Goal: Communication & Community: Share content

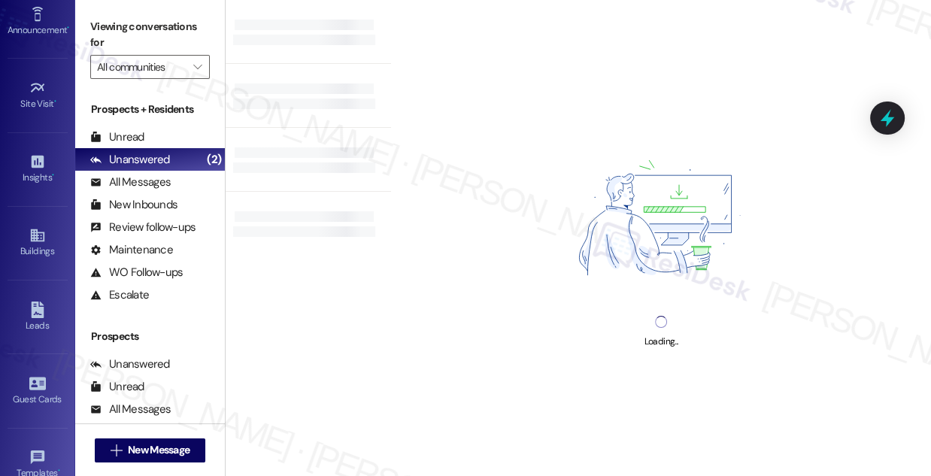
scroll to position [68, 0]
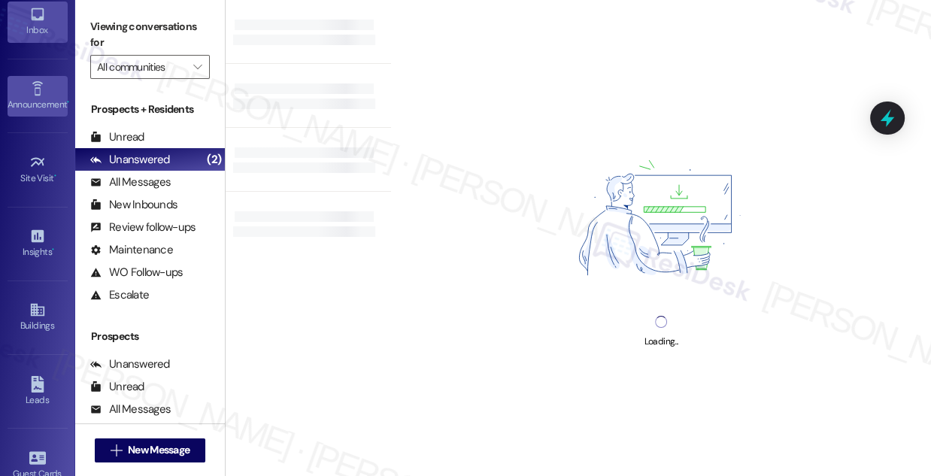
click at [38, 93] on icon at bounding box center [37, 88] width 17 height 17
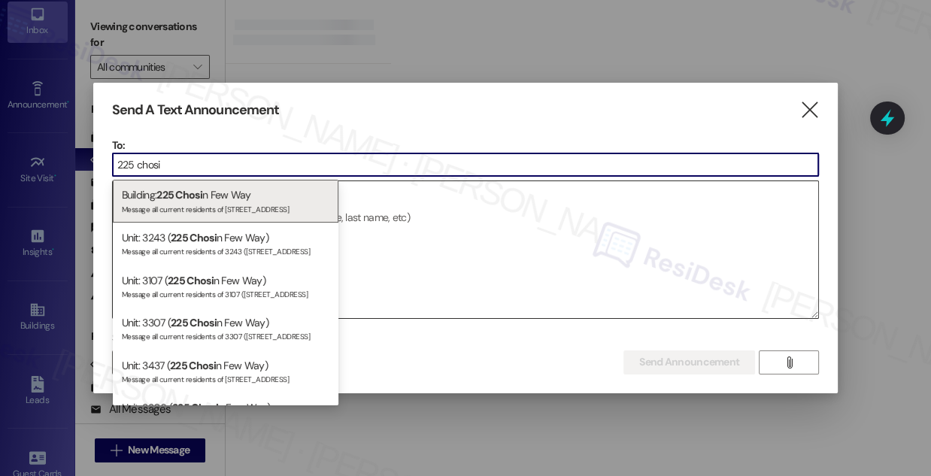
type input "225 chosi"
click at [264, 209] on div "Message all current residents of [STREET_ADDRESS]" at bounding box center [225, 207] width 207 height 13
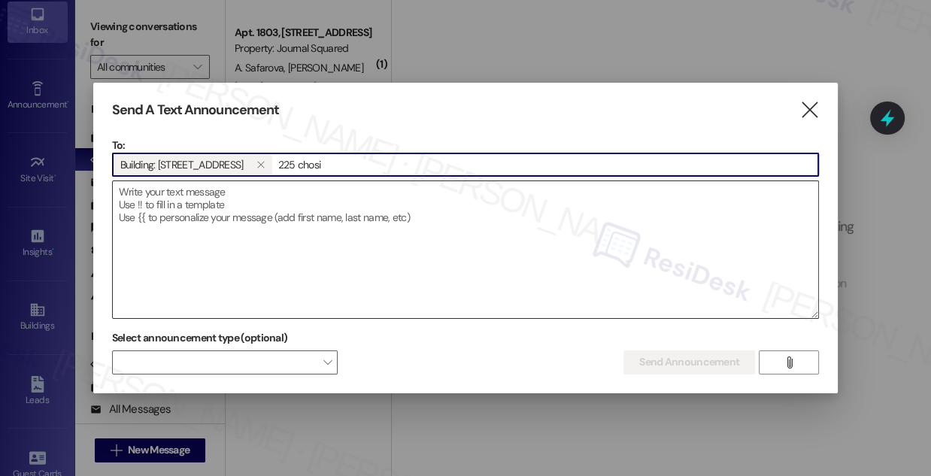
click at [417, 216] on textarea at bounding box center [465, 249] width 705 height 137
paste textarea "Hi {{first_name}}! We are pleased to inform you that elevator E1 at [STREET_ADD…"
type textarea "Hi {{first_name}}! We are pleased to inform you that elevator E1 at [STREET_ADD…"
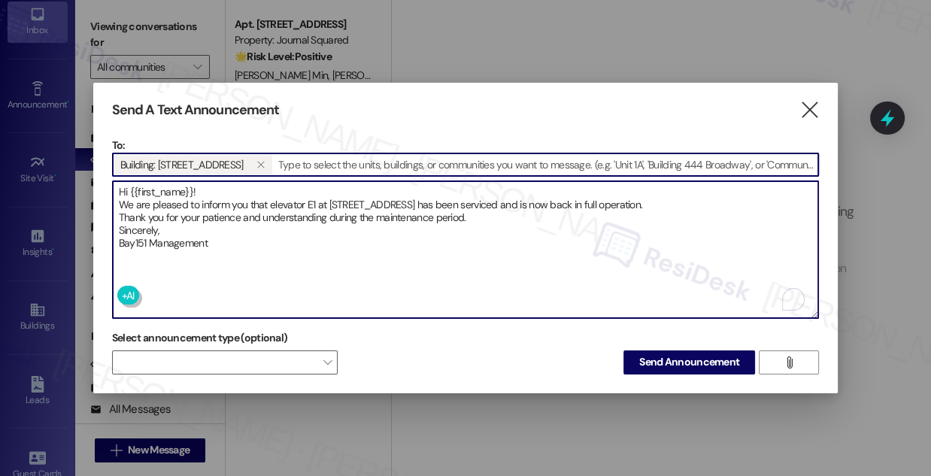
type textarea "Hi {{first_name}}! We are pleased to inform you that elevator E1 at [STREET_ADD…"
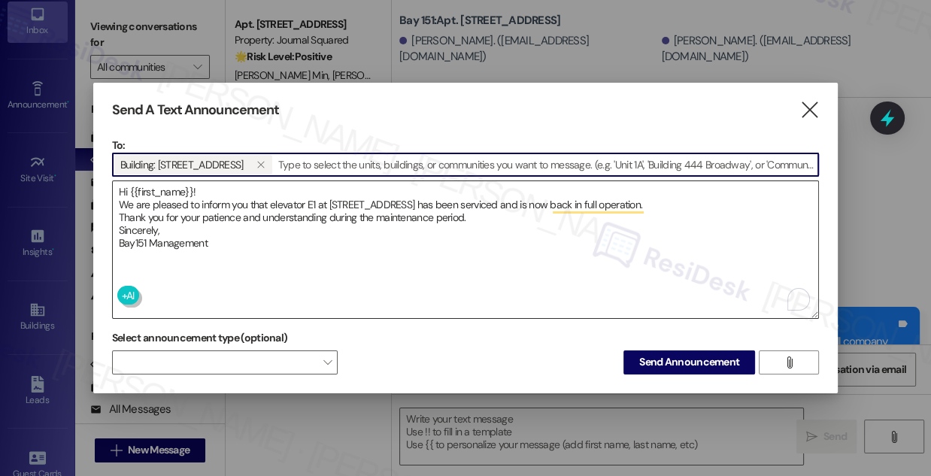
type textarea "Fetching suggested responses. Please feel free to read through the conversation…"
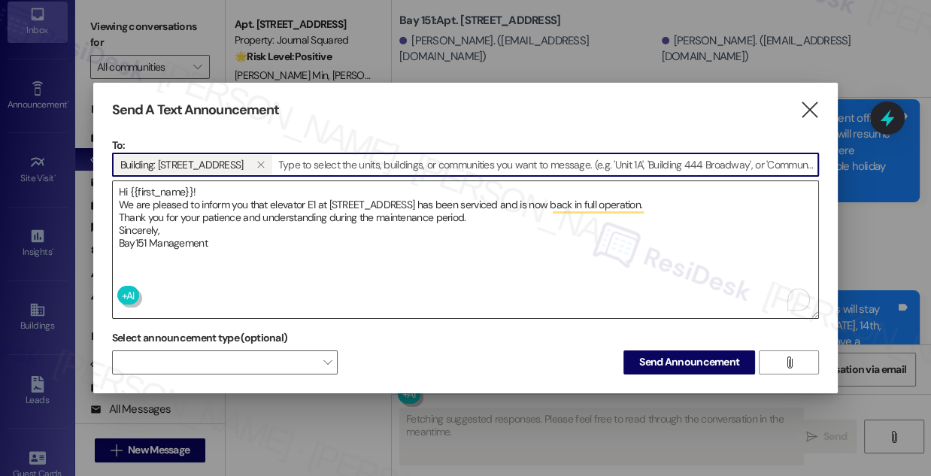
scroll to position [9192, 0]
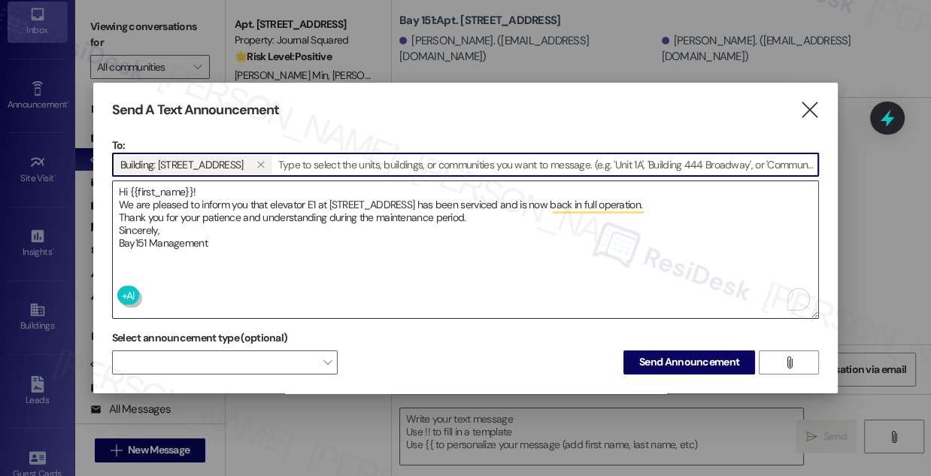
click at [126, 200] on textarea "Hi {{first_name}}! We are pleased to inform you that elevator E1 at [STREET_ADD…" at bounding box center [465, 249] width 705 height 137
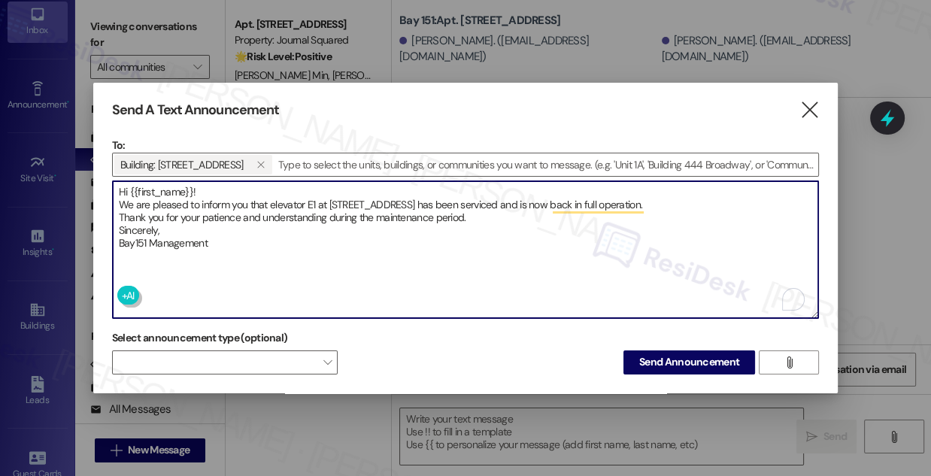
click at [116, 198] on textarea "Hi {{first_name}}! We are pleased to inform you that elevator E1 at [STREET_ADD…" at bounding box center [465, 249] width 705 height 137
click at [117, 213] on textarea "Hi {{first_name}}! We are pleased to inform you that elevator E1 at [STREET_ADD…" at bounding box center [465, 249] width 705 height 137
click at [117, 228] on textarea "Hi {{first_name}}! We are pleased to inform you that elevator E1 at [STREET_ADD…" at bounding box center [465, 249] width 705 height 137
click at [117, 242] on textarea "Hi {{first_name}}! We are pleased to inform you that elevator E1 at [STREET_ADD…" at bounding box center [465, 249] width 705 height 137
click at [263, 216] on textarea "Hi {{first_name}}! We are pleased to inform you that elevator E1 at [STREET_ADD…" at bounding box center [465, 249] width 705 height 137
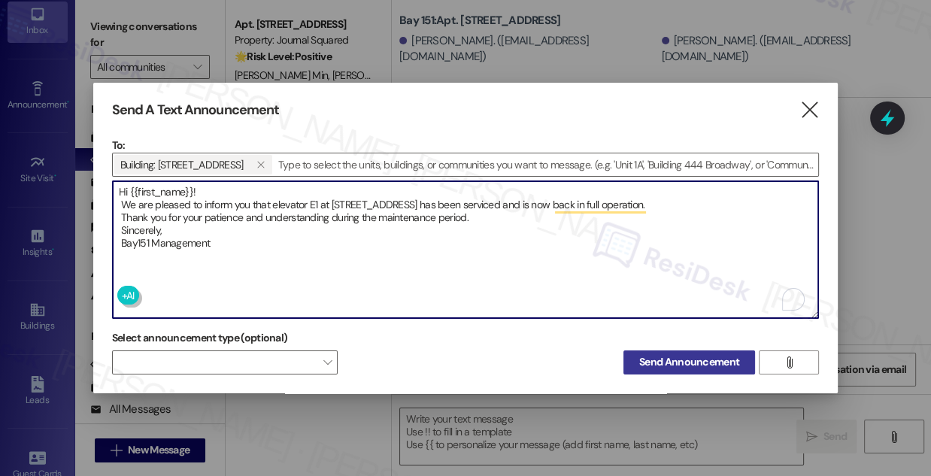
type textarea "Hi {{first_name}}! We are pleased to inform you that elevator E1 at [STREET_ADD…"
click at [649, 354] on span "Send Announcement" at bounding box center [689, 362] width 100 height 16
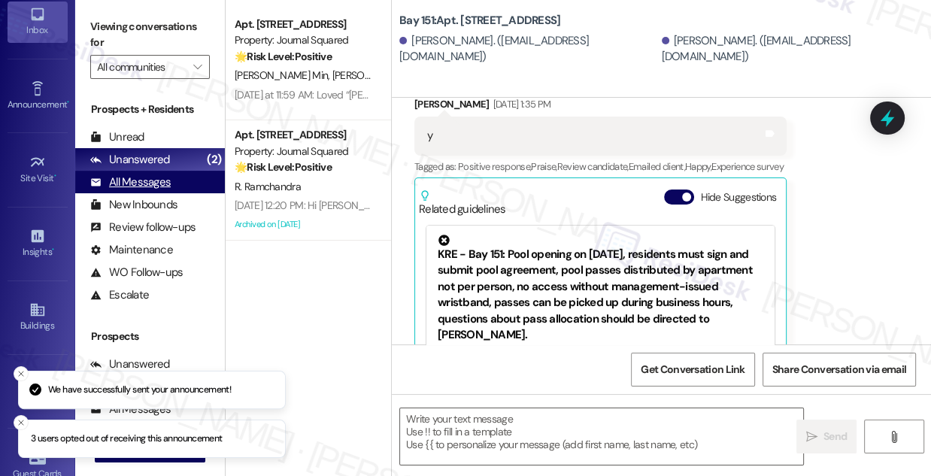
click at [157, 184] on div "All Messages" at bounding box center [130, 182] width 80 height 16
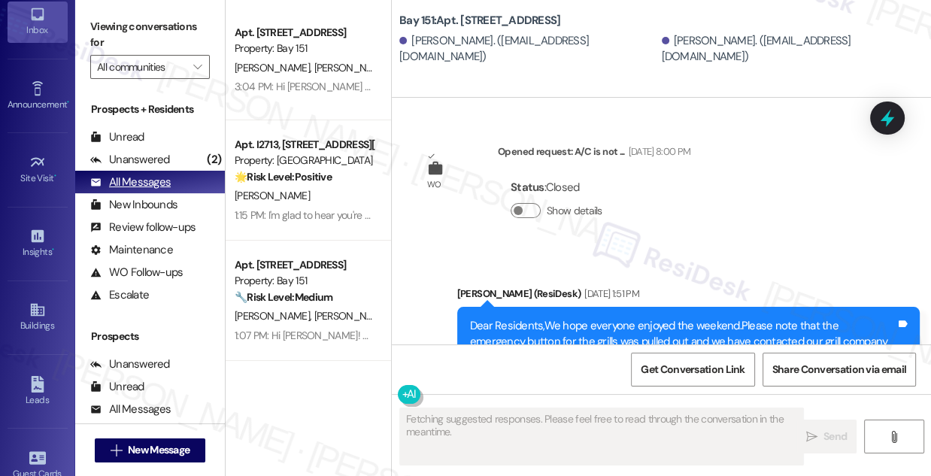
type textarea "Fetching suggested responses. Please feel free to read through the conversation…"
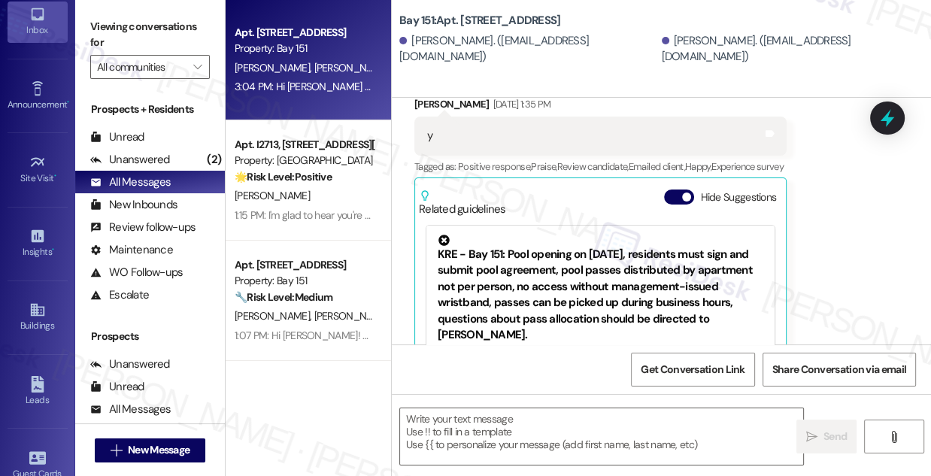
click at [322, 57] on div "Apt. [STREET_ADDRESS]" at bounding box center [304, 40] width 142 height 35
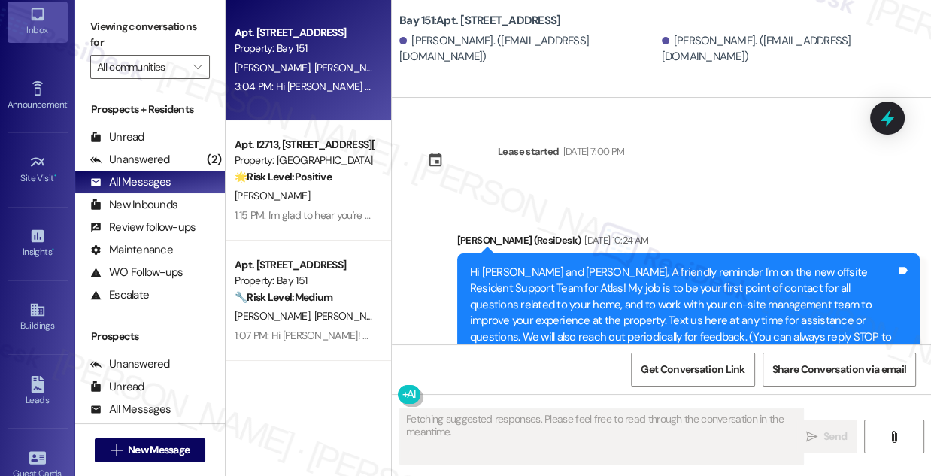
scroll to position [19667, 0]
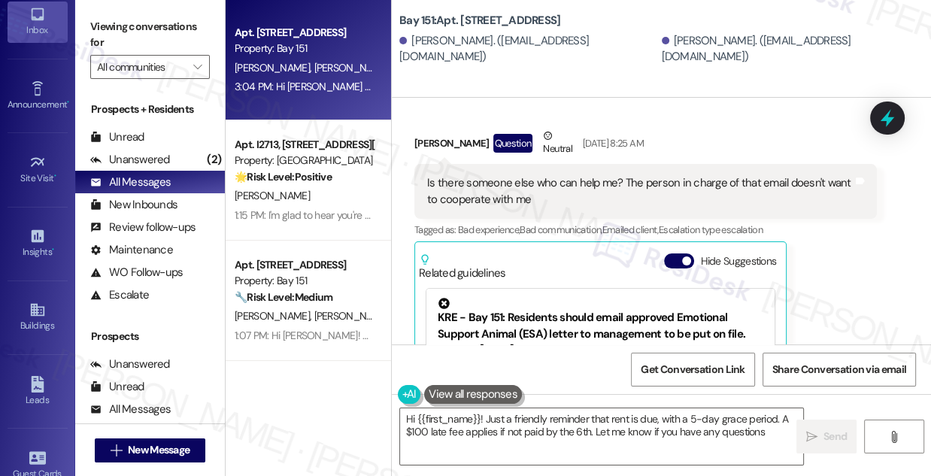
type textarea "Hi {{first_name}}! Just a friendly reminder that rent is due, with a 5-day grac…"
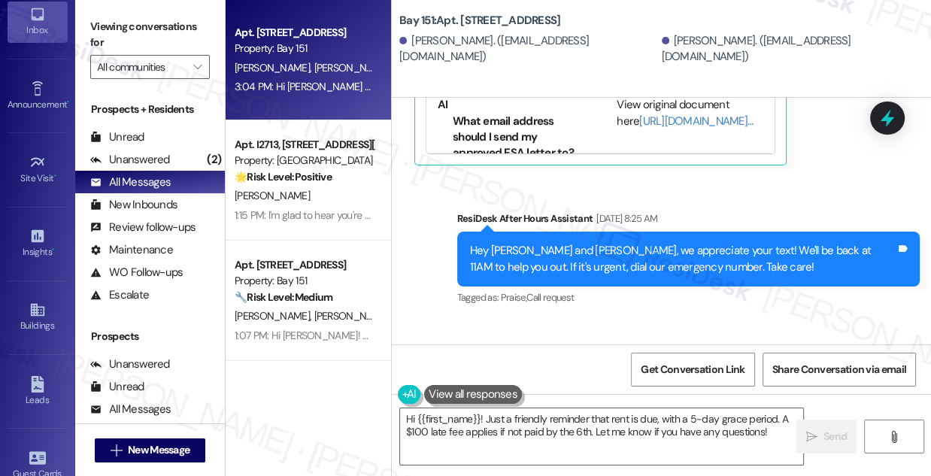
scroll to position [19872, 0]
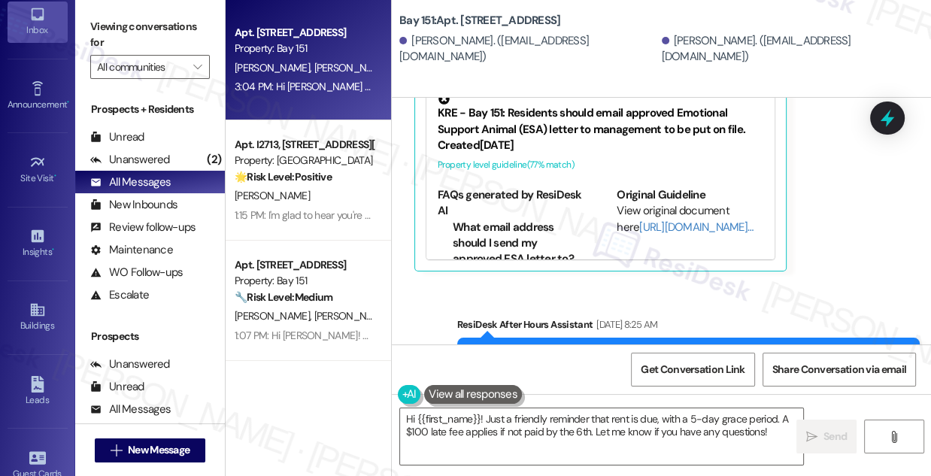
drag, startPoint x: 649, startPoint y: 210, endPoint x: 670, endPoint y: 216, distance: 21.0
click at [670, 349] on div "Hey [PERSON_NAME] and [PERSON_NAME], we appreciate your text! We'll be back at …" at bounding box center [682, 365] width 425 height 32
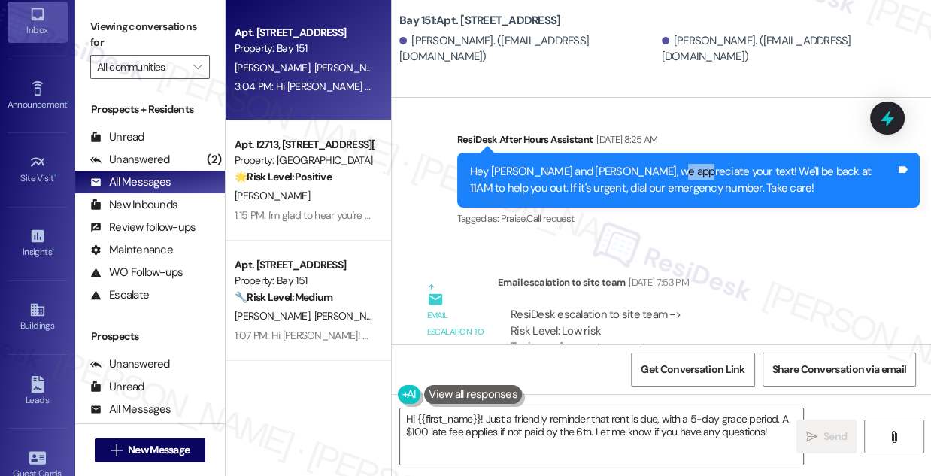
scroll to position [20145, 0]
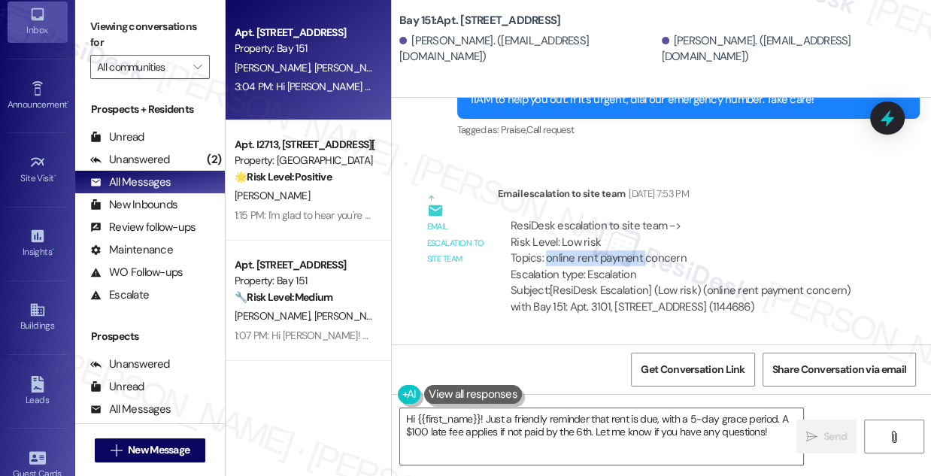
drag, startPoint x: 547, startPoint y: 117, endPoint x: 652, endPoint y: 123, distance: 104.6
click at [648, 218] on div "ResiDesk escalation to site team -> Risk Level: Low risk Topics: online rent pa…" at bounding box center [686, 250] width 353 height 65
click at [516, 404] on div "Hi [PERSON_NAME], could you please share what the team has informed you so far?…" at bounding box center [682, 428] width 425 height 48
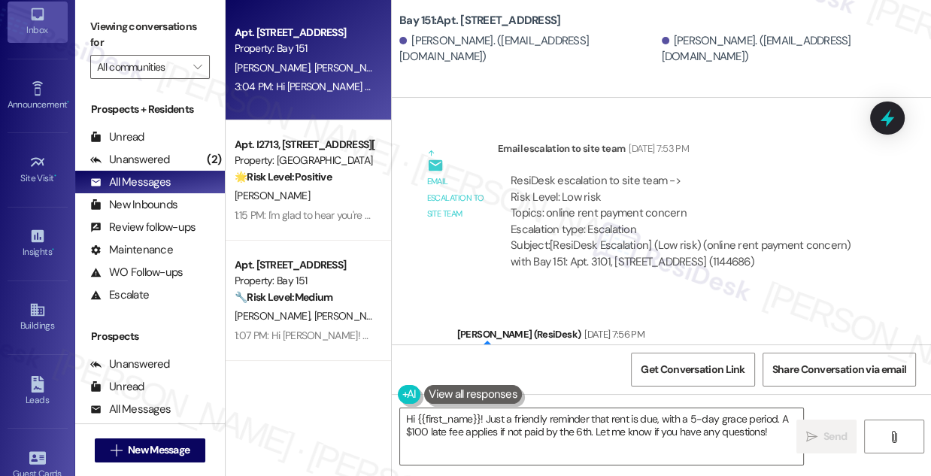
scroll to position [20214, 0]
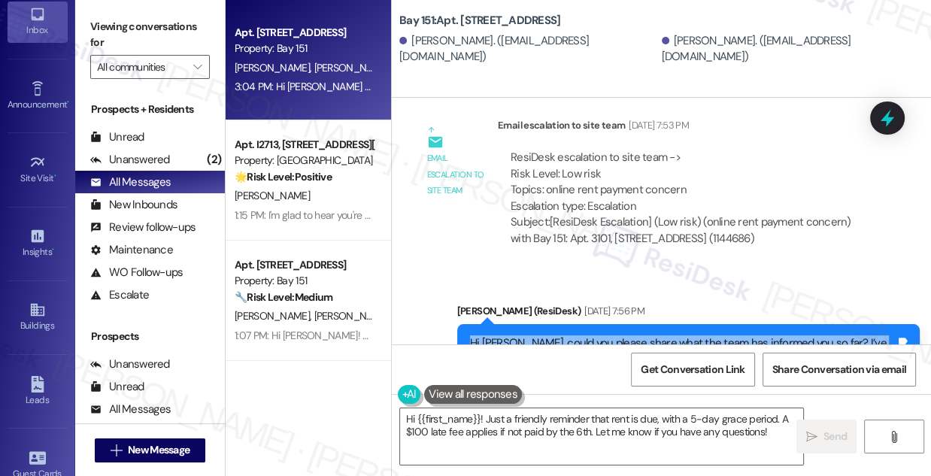
click at [601, 335] on div "Hi [PERSON_NAME], could you please share what the team has informed you so far?…" at bounding box center [682, 359] width 425 height 48
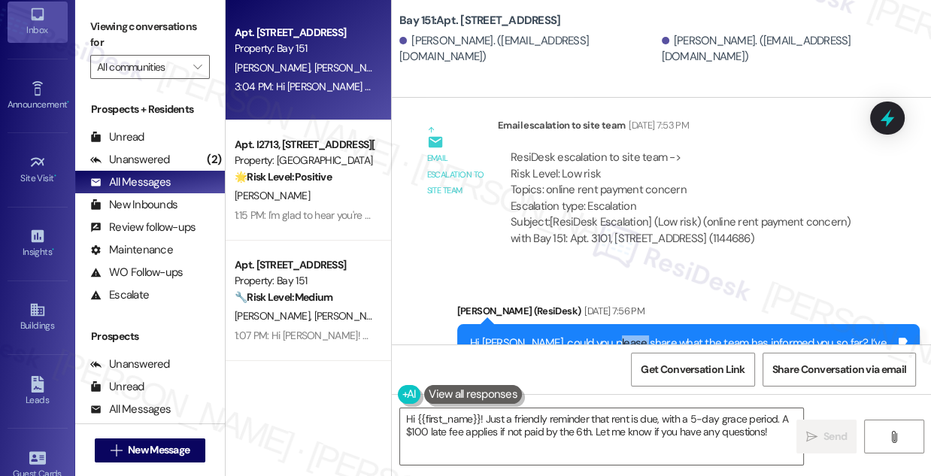
click at [601, 335] on div "Hi [PERSON_NAME], could you please share what the team has informed you so far?…" at bounding box center [682, 359] width 425 height 48
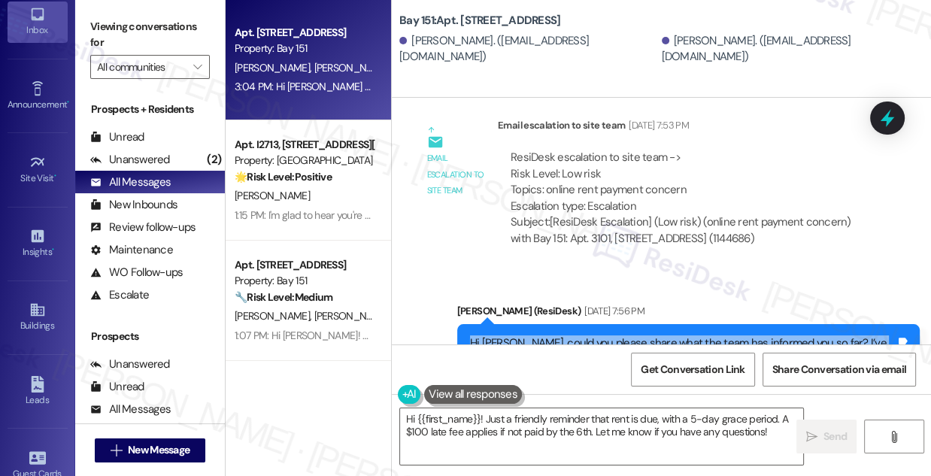
click at [601, 335] on div "Hi [PERSON_NAME], could you please share what the team has informed you so far?…" at bounding box center [682, 359] width 425 height 48
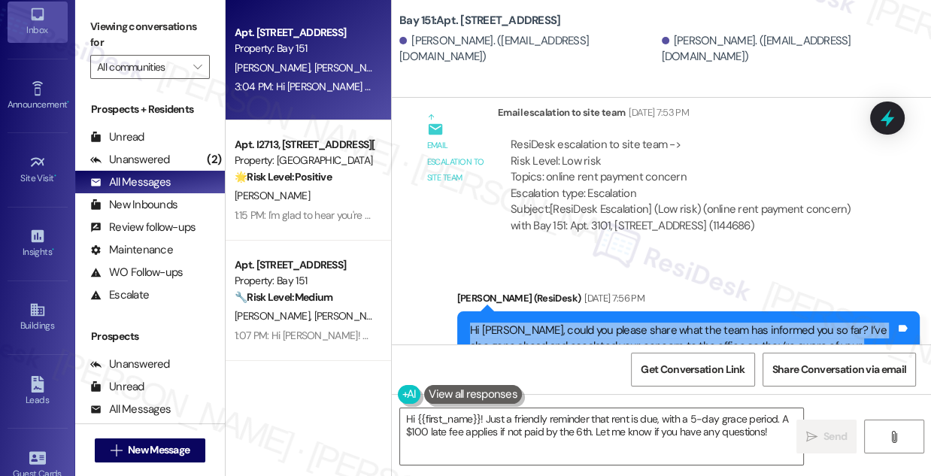
scroll to position [20282, 0]
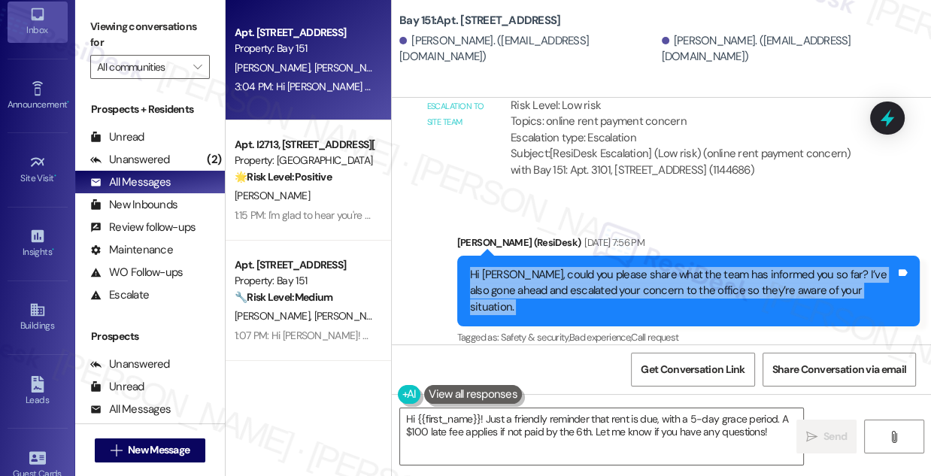
click at [658, 267] on div "Hi [PERSON_NAME], could you please share what the team has informed you so far?…" at bounding box center [682, 291] width 425 height 48
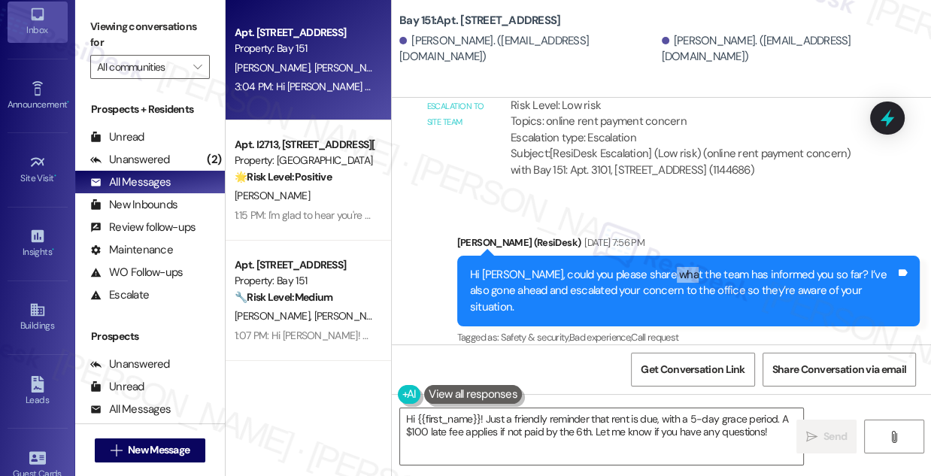
click at [658, 267] on div "Hi [PERSON_NAME], could you please share what the team has informed you so far?…" at bounding box center [682, 291] width 425 height 48
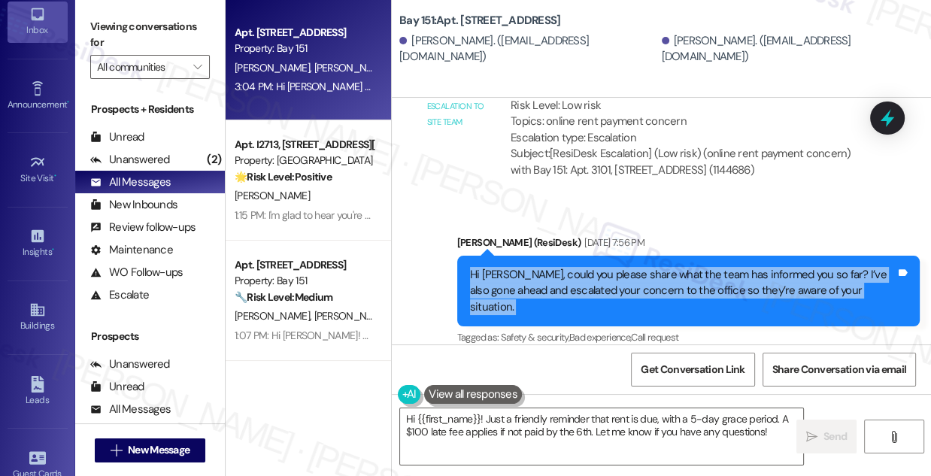
click at [658, 267] on div "Hi [PERSON_NAME], could you please share what the team has informed you so far?…" at bounding box center [682, 291] width 425 height 48
